Goal: Information Seeking & Learning: Learn about a topic

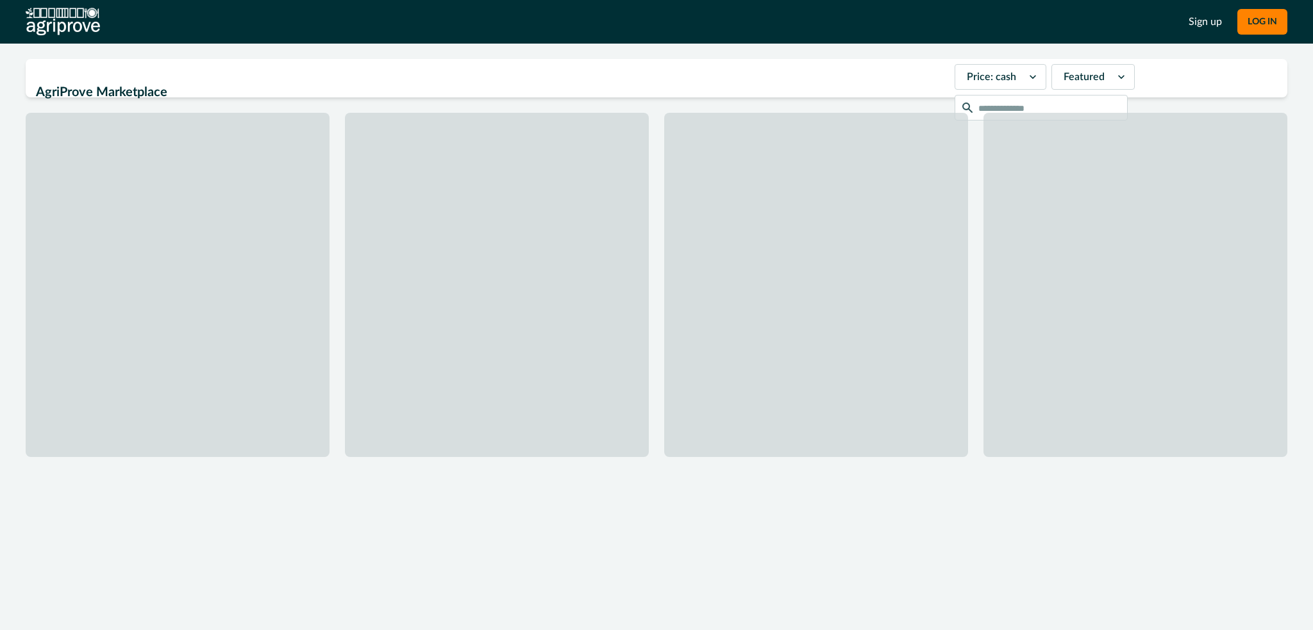
click at [647, 91] on div "AgriProve Marketplace Price: cash Featured" at bounding box center [657, 78] width 1262 height 38
click at [546, 171] on div at bounding box center [657, 285] width 1262 height 344
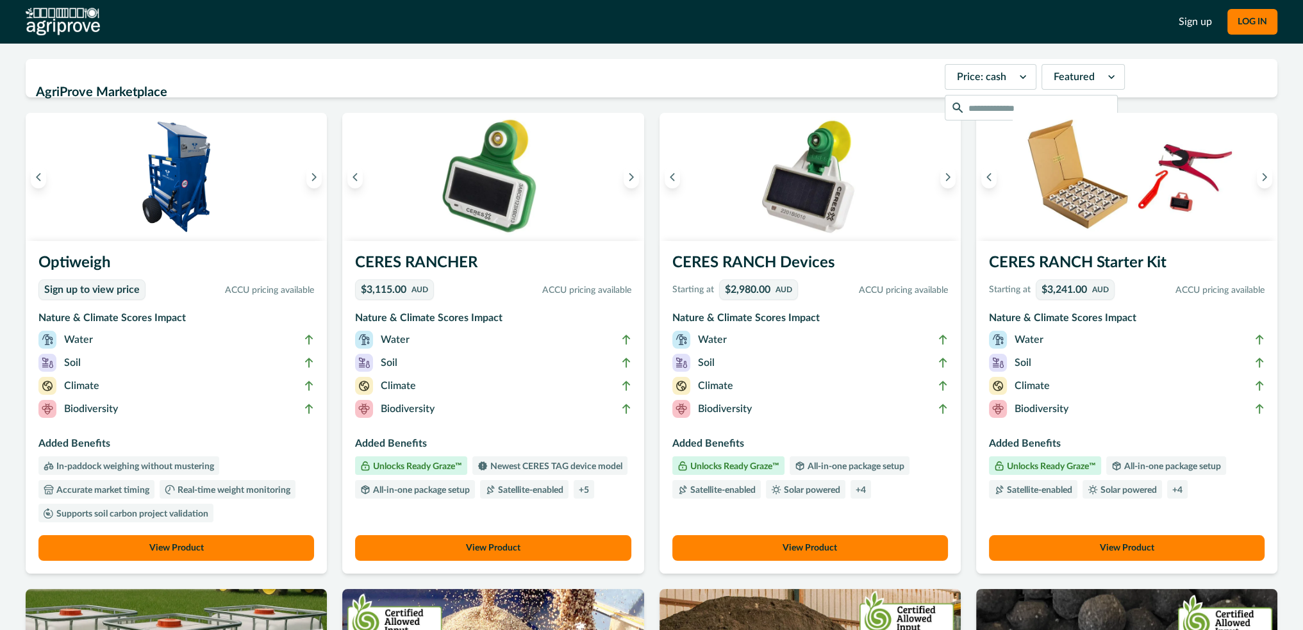
click at [457, 185] on img at bounding box center [492, 177] width 301 height 128
click at [501, 546] on button "View Product" at bounding box center [493, 548] width 276 height 26
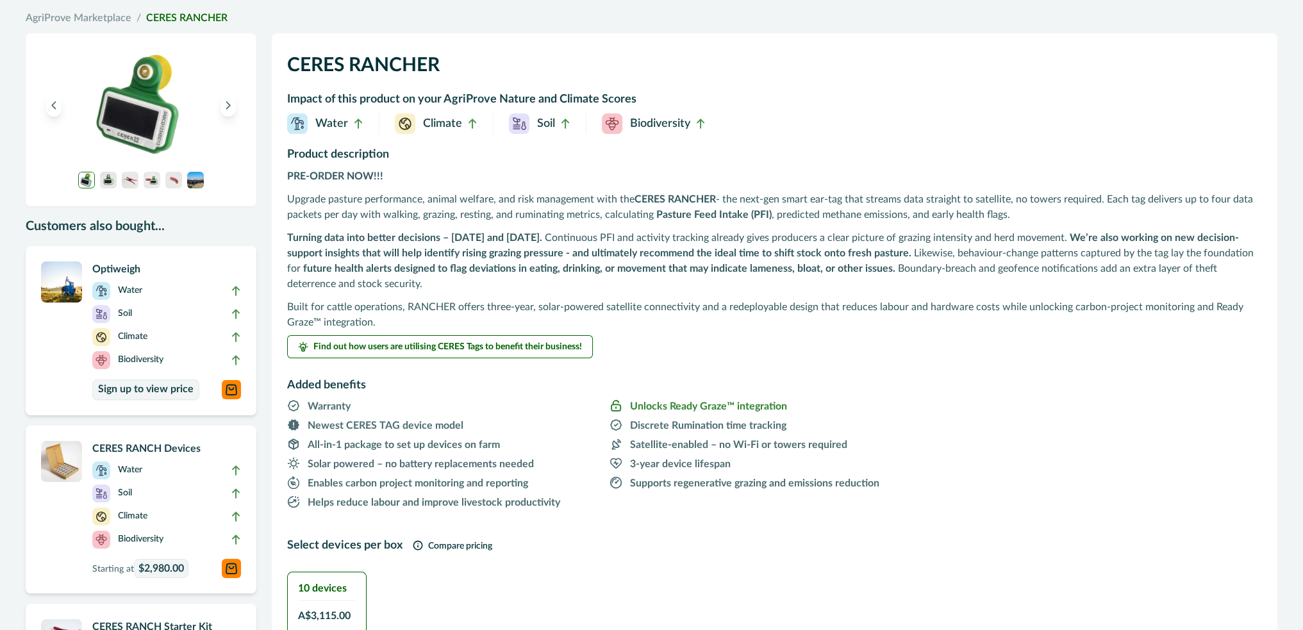
scroll to position [192, 0]
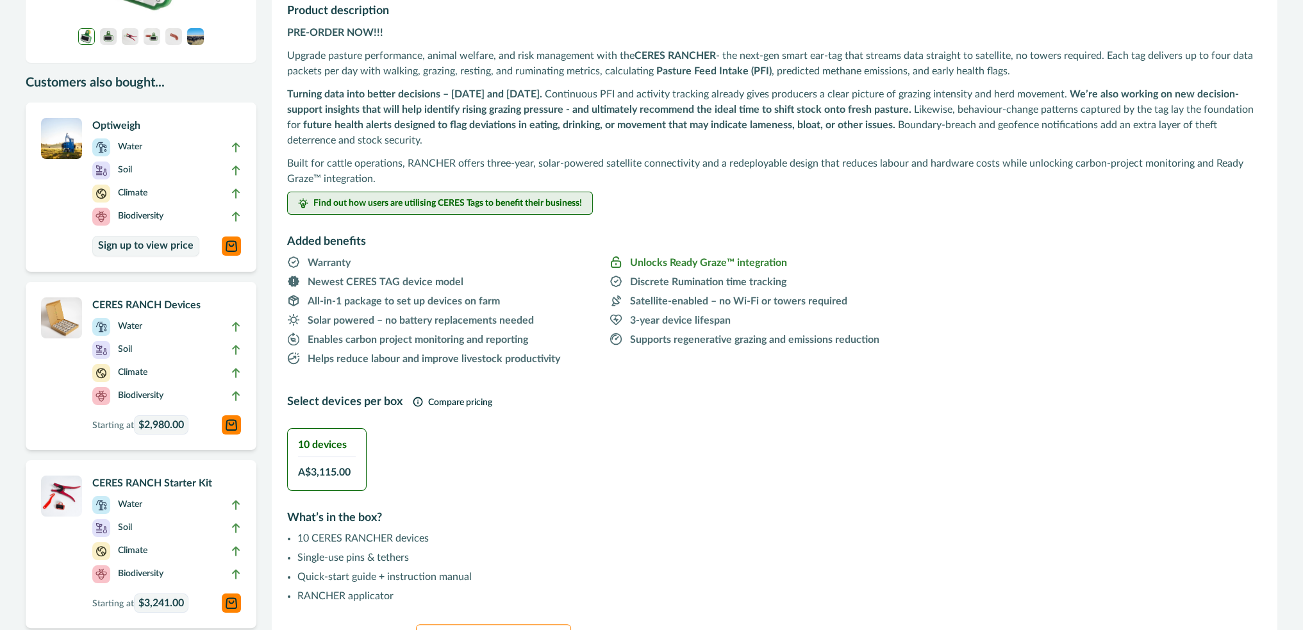
click at [446, 199] on span "Find out how users are utilising CERES Tags to benefit their business!" at bounding box center [447, 203] width 269 height 9
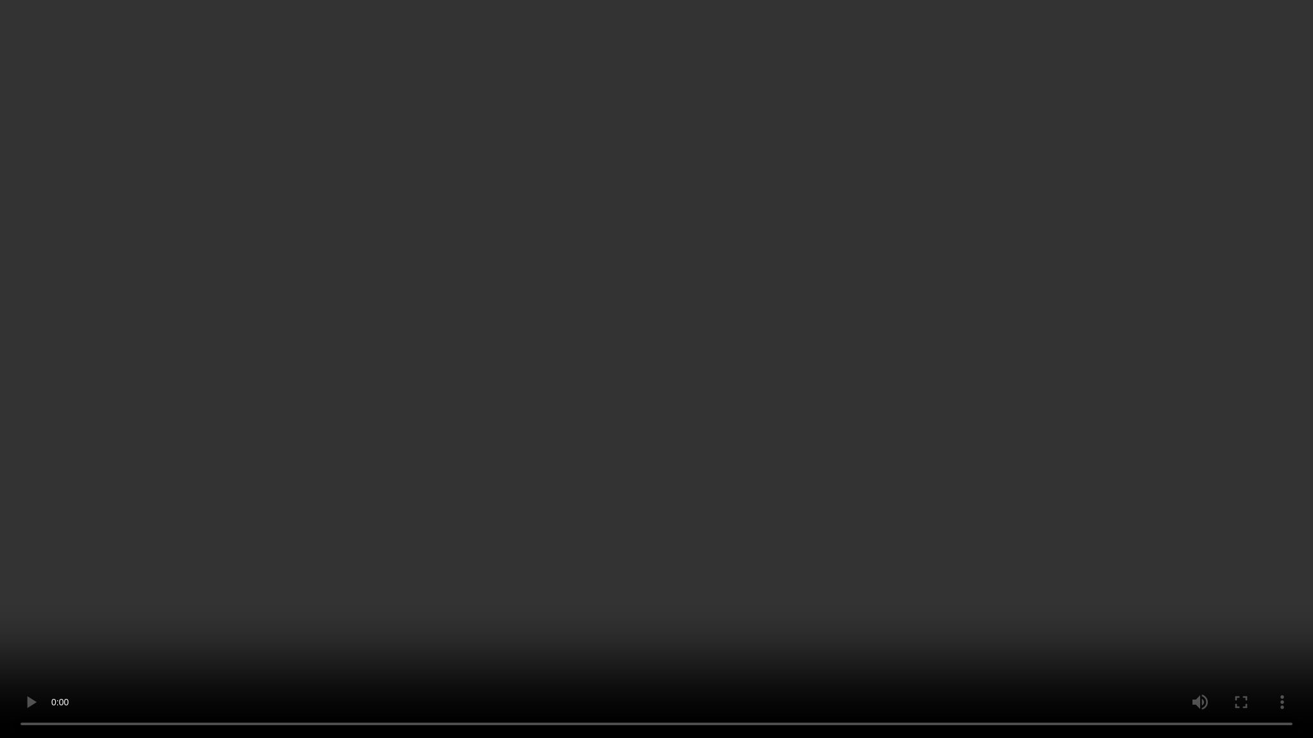
click at [424, 348] on video at bounding box center [656, 369] width 1313 height 738
click at [576, 315] on video at bounding box center [656, 369] width 1313 height 738
click at [914, 190] on video at bounding box center [656, 369] width 1313 height 738
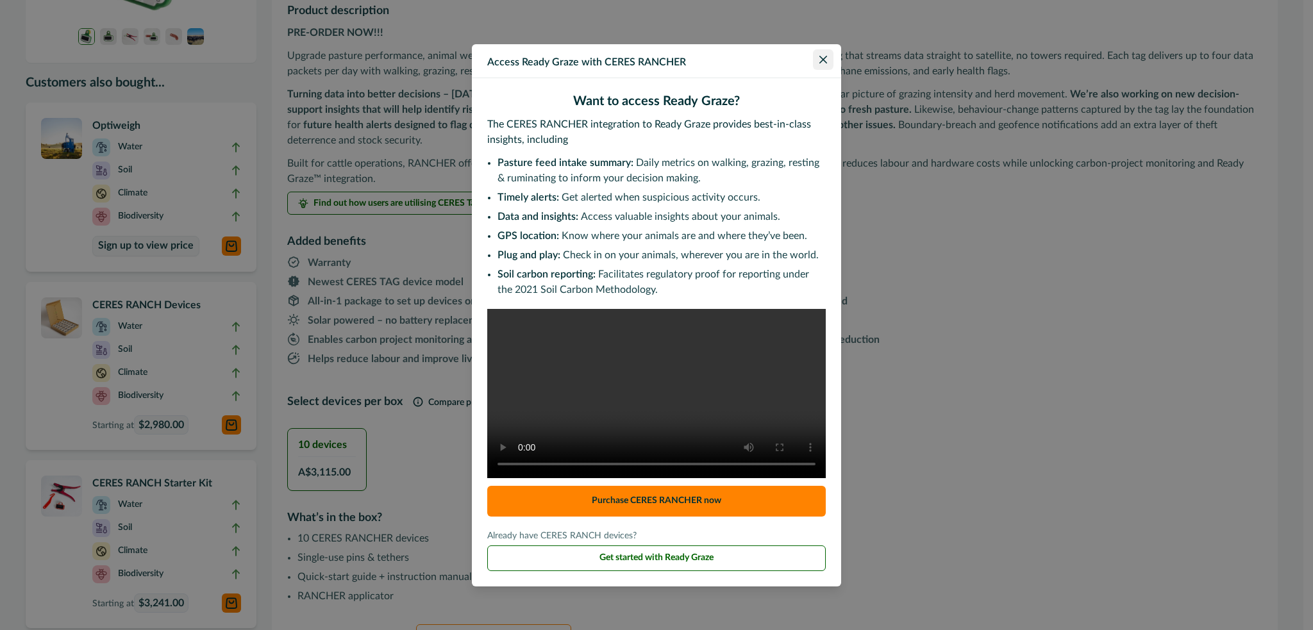
click at [822, 56] on icon "Close" at bounding box center [823, 60] width 8 height 8
